Goal: Check status: Check status

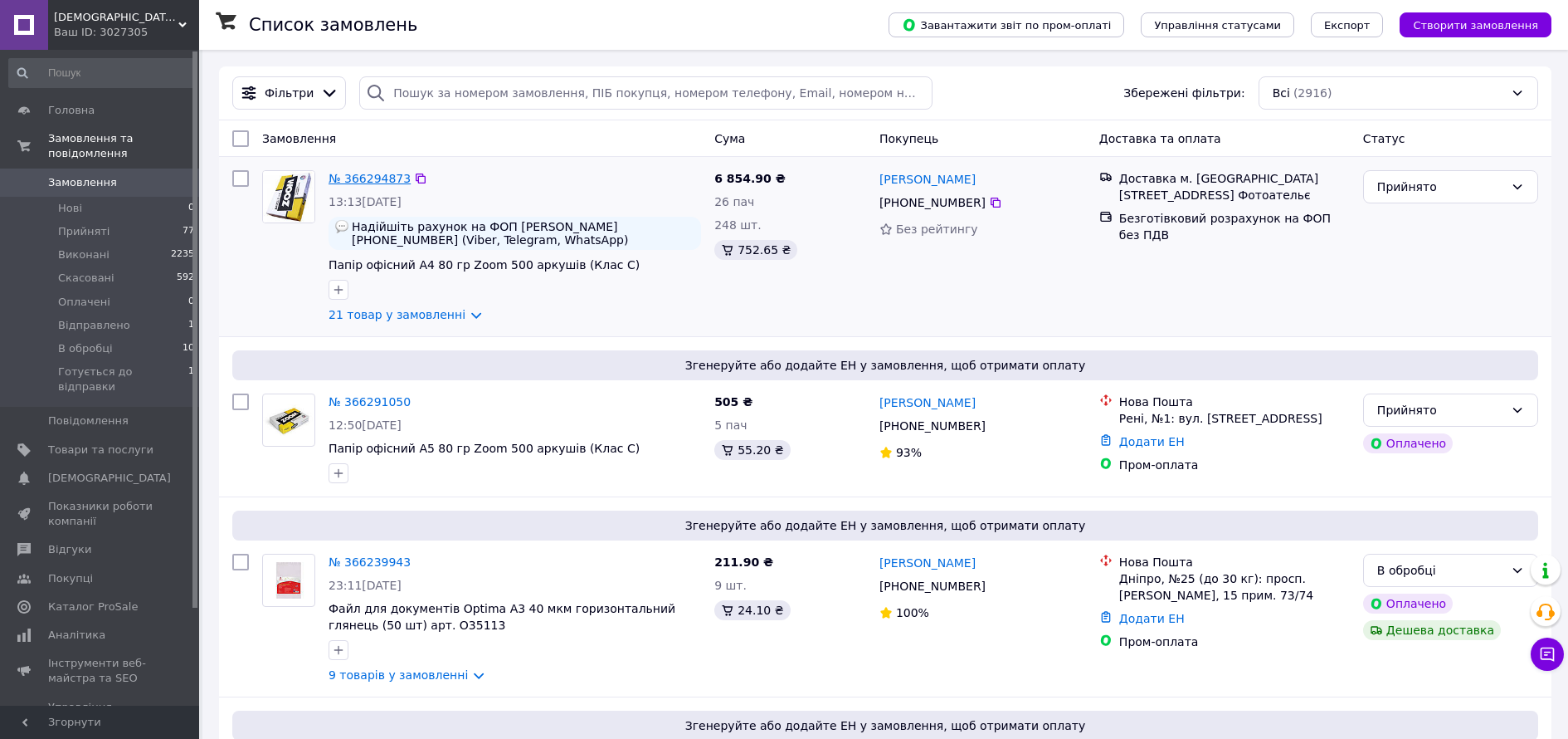
click at [368, 173] on link "№ 366294873" at bounding box center [370, 179] width 82 height 13
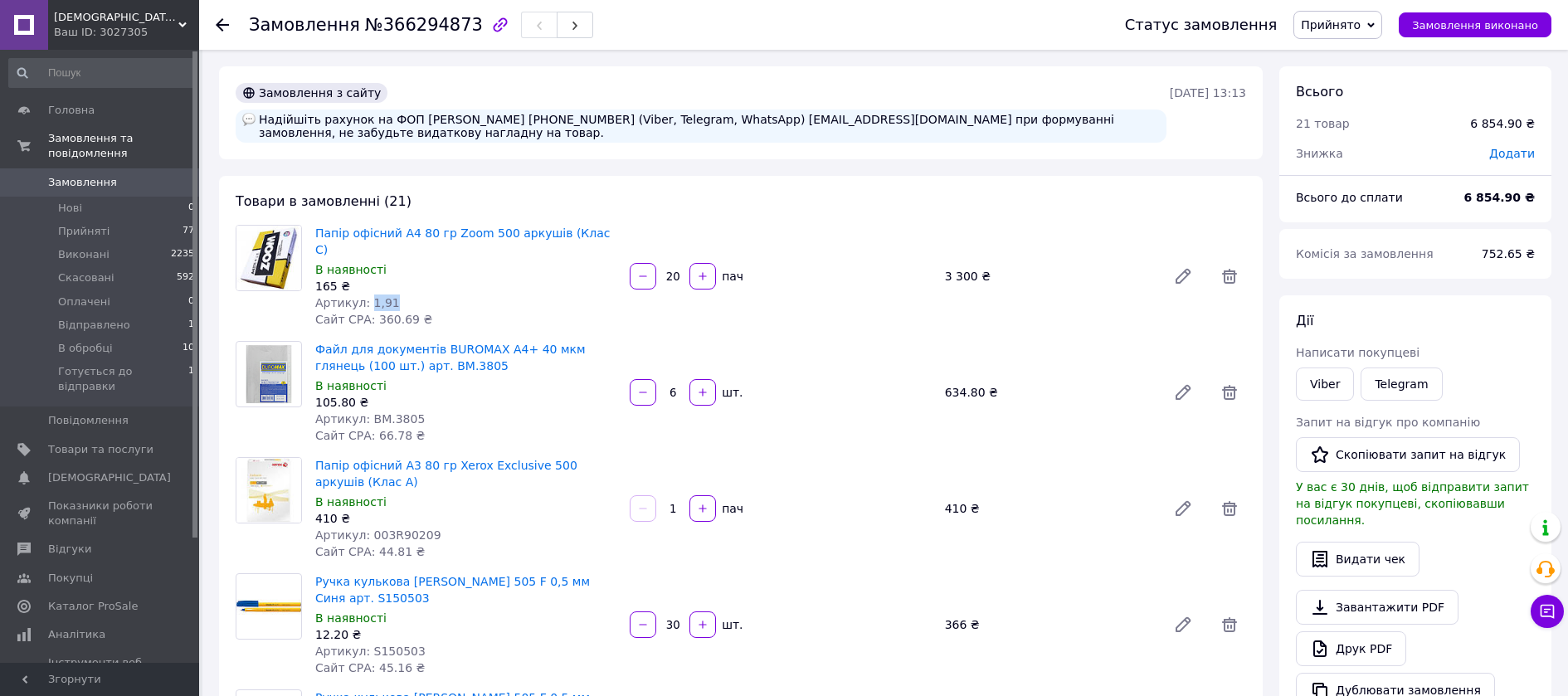
drag, startPoint x: 363, startPoint y: 290, endPoint x: 405, endPoint y: 290, distance: 42.0
click at [405, 295] on div "Артикул: 1,91" at bounding box center [466, 302] width 301 height 16
click at [421, 411] on div "Артикул: BM.3805" at bounding box center [466, 418] width 301 height 16
drag, startPoint x: 361, startPoint y: 283, endPoint x: 418, endPoint y: 283, distance: 57.0
click at [418, 295] on div "Артикул: 1,91" at bounding box center [466, 302] width 301 height 16
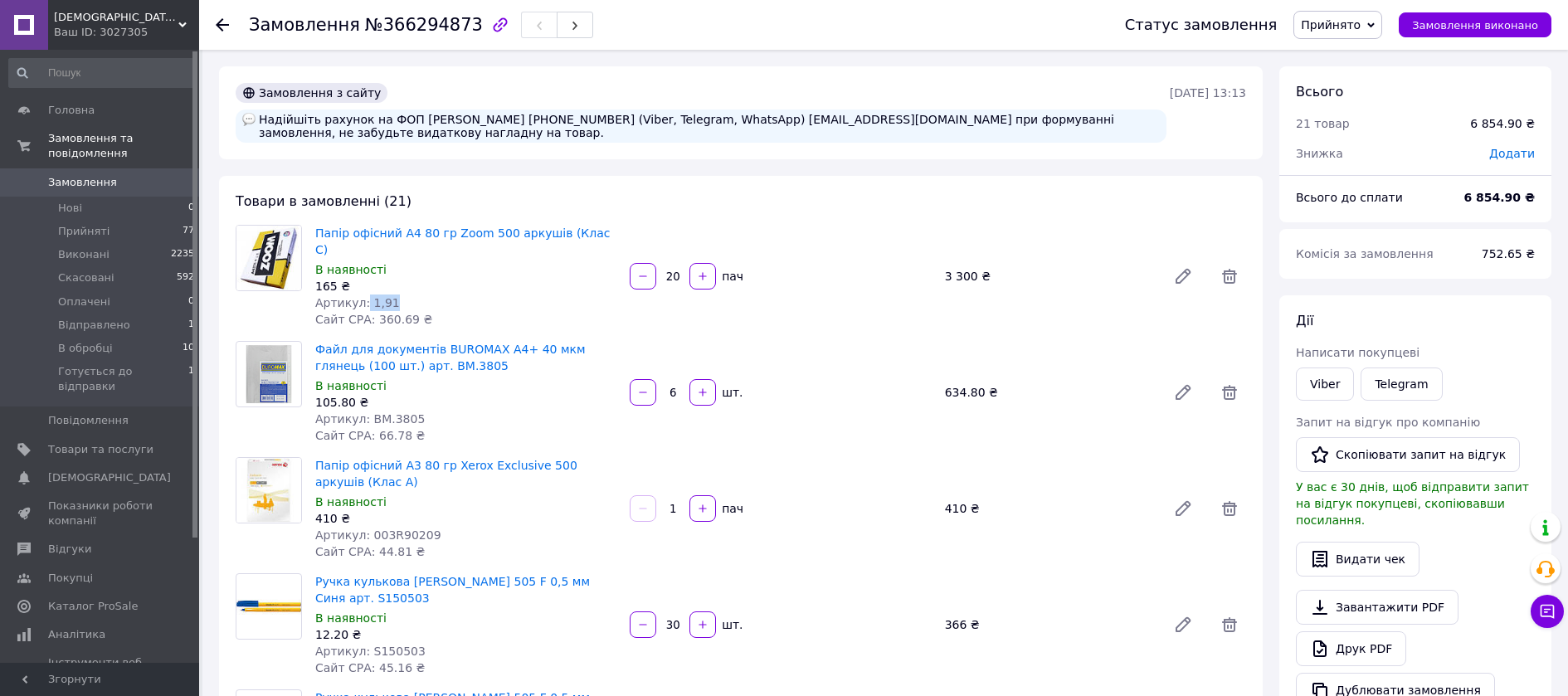
copy span "1,91"
